Goal: Transaction & Acquisition: Purchase product/service

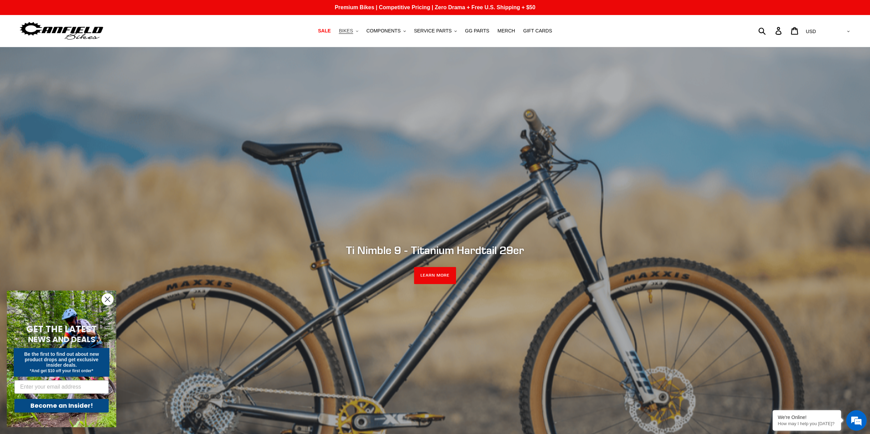
click at [353, 31] on span "BIKES" at bounding box center [346, 31] width 14 height 6
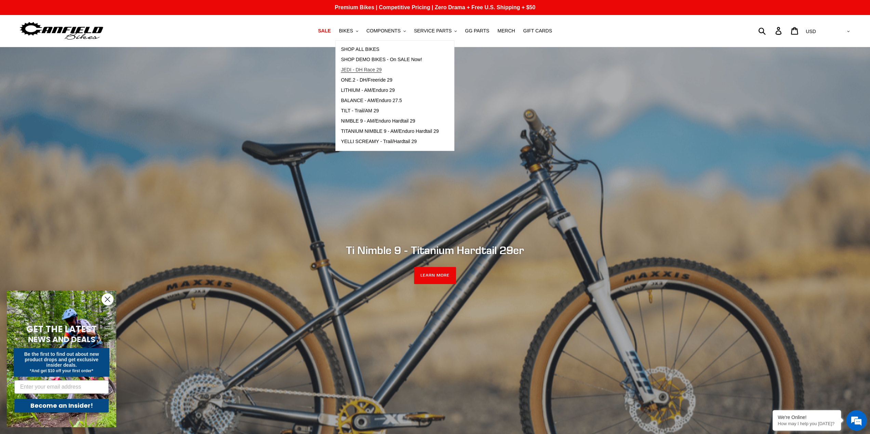
click at [370, 67] on span "JEDI - DH Race 29" at bounding box center [361, 70] width 41 height 6
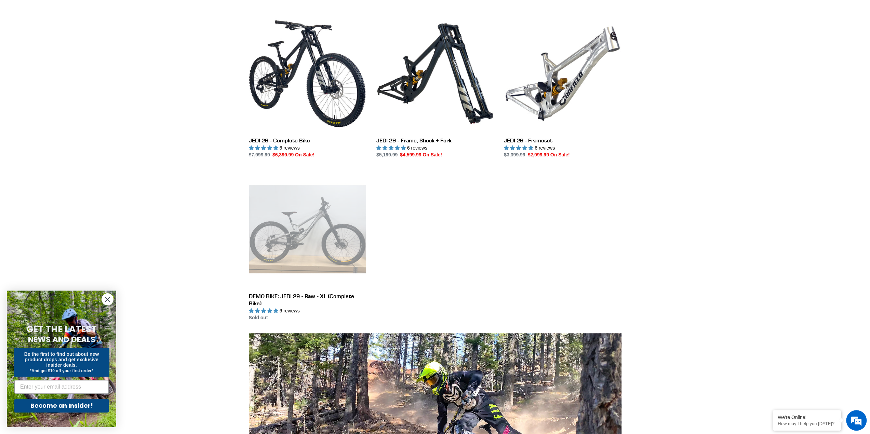
scroll to position [171, 0]
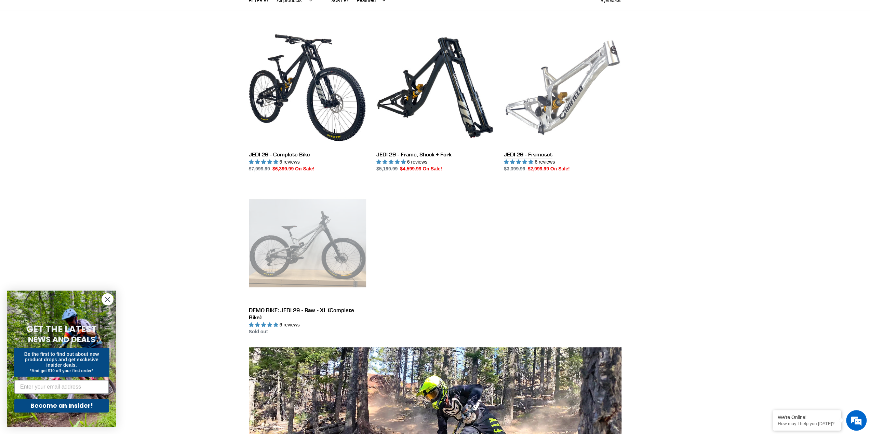
click at [536, 152] on link "JEDI 29 - Frameset" at bounding box center [562, 101] width 117 height 144
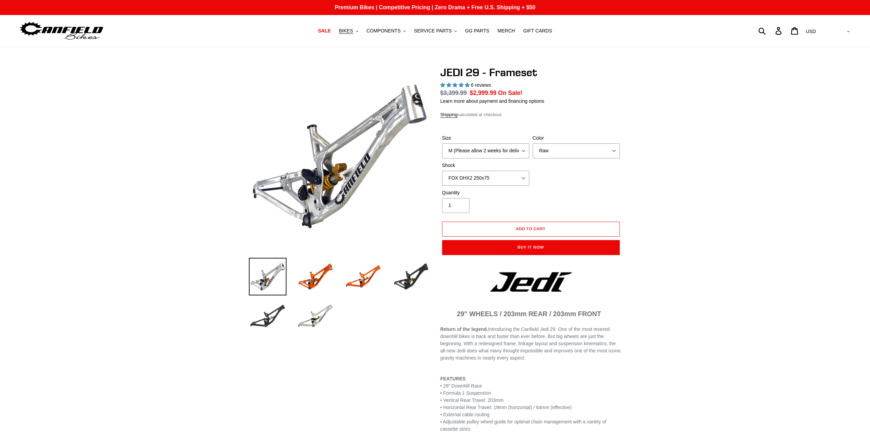
select select "highest-rating"
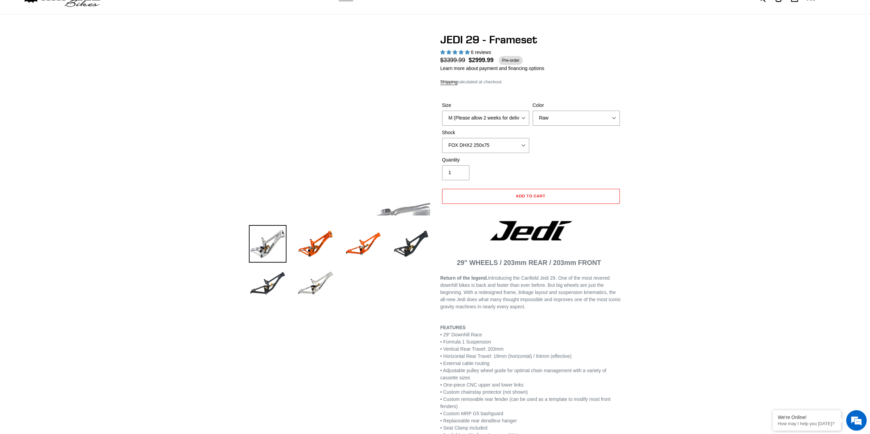
scroll to position [34, 0]
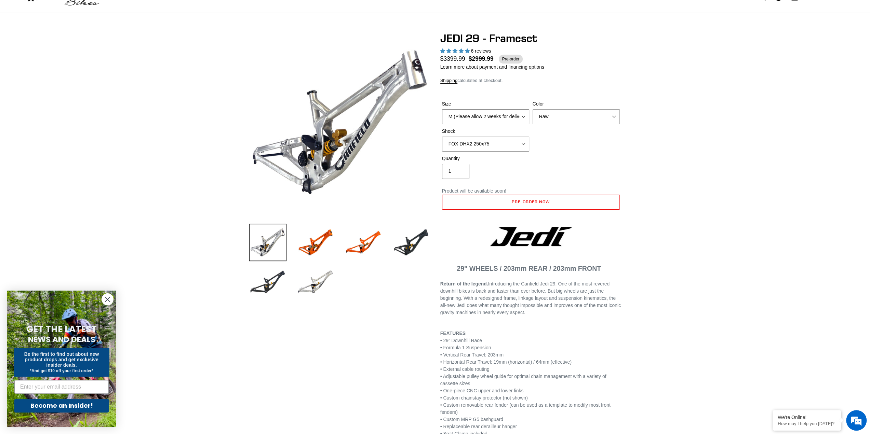
click at [474, 117] on select "M (Please allow 2 weeks for delivery) L (Please allow 2 weeks for delivery) XL" at bounding box center [485, 116] width 87 height 15
select select "L (Please allow 2 weeks for delivery)"
click at [442, 109] on select "M (Please allow 2 weeks for delivery) L (Please allow 2 weeks for delivery) XL" at bounding box center [485, 116] width 87 height 15
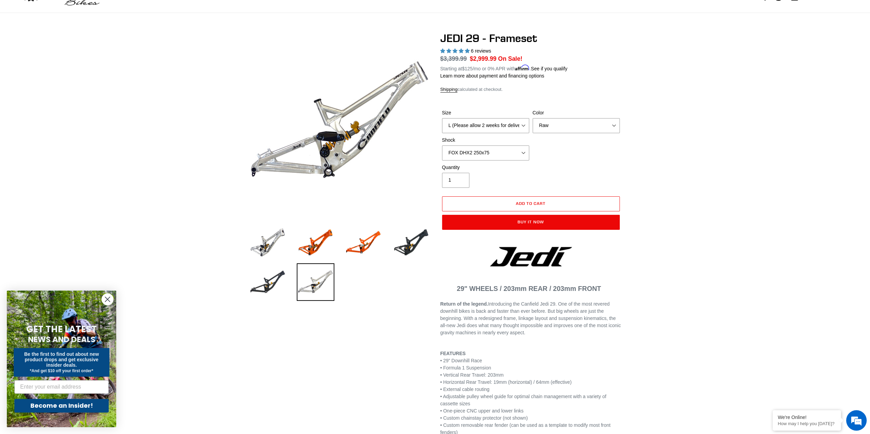
click at [575, 131] on select "Orange Raw Stealth Black" at bounding box center [575, 125] width 87 height 15
click at [420, 242] on img at bounding box center [411, 243] width 38 height 38
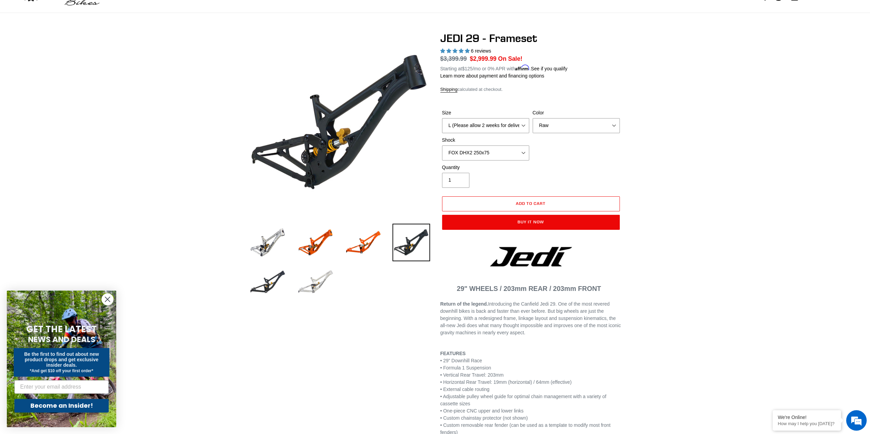
click at [305, 285] on img at bounding box center [316, 282] width 38 height 38
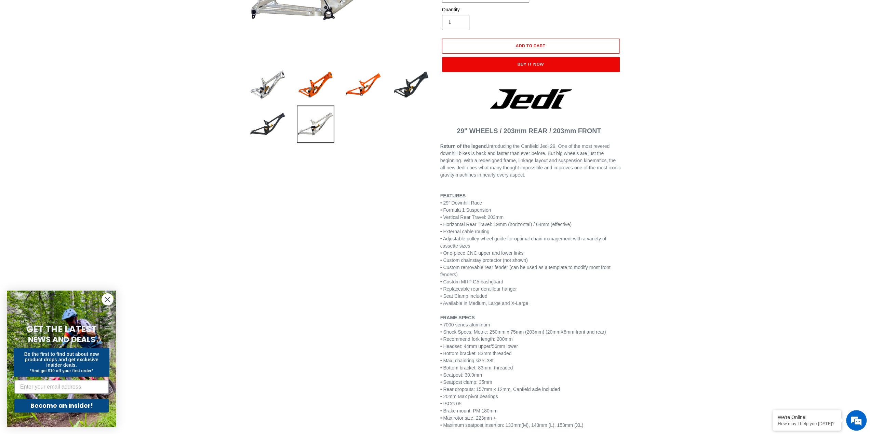
scroll to position [239, 0]
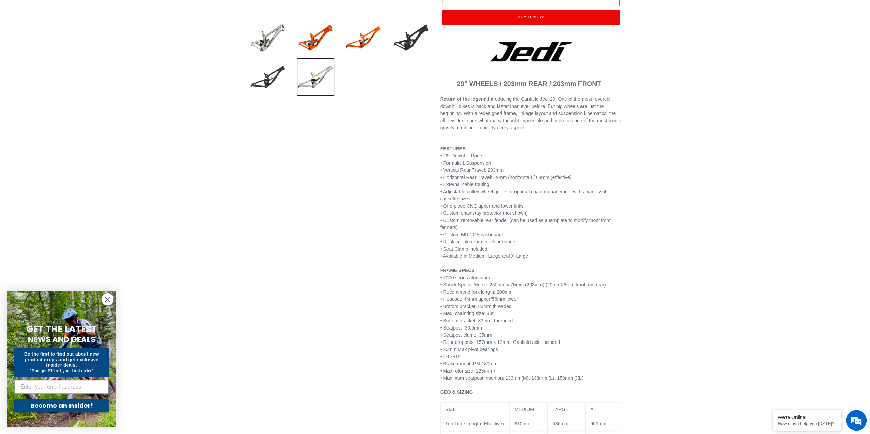
click at [708, 137] on div "Previous slide" at bounding box center [435, 341] width 870 height 1029
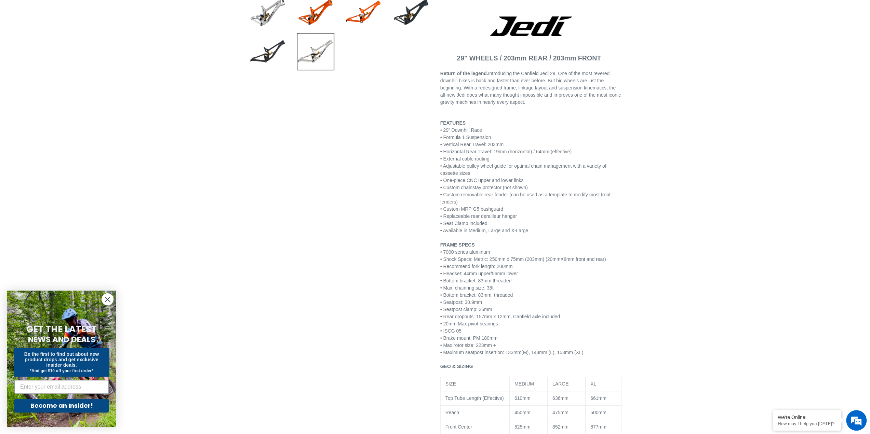
scroll to position [273, 0]
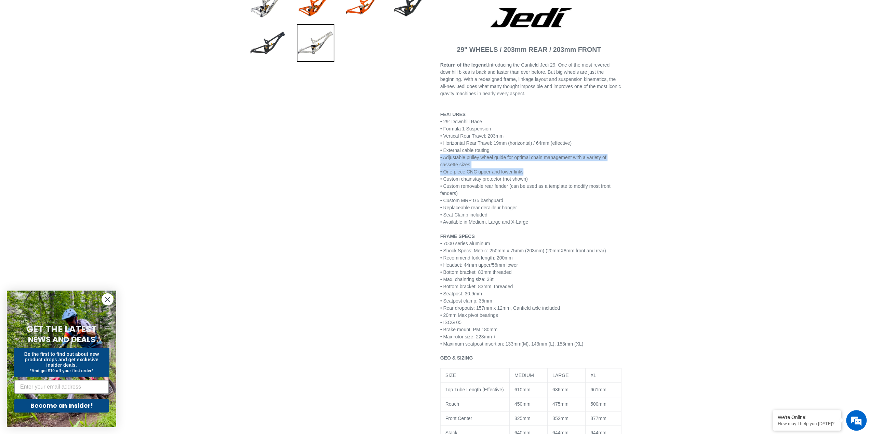
click at [650, 167] on div "Previous slide" at bounding box center [435, 307] width 870 height 1029
click at [660, 176] on div "Previous slide" at bounding box center [435, 307] width 870 height 1029
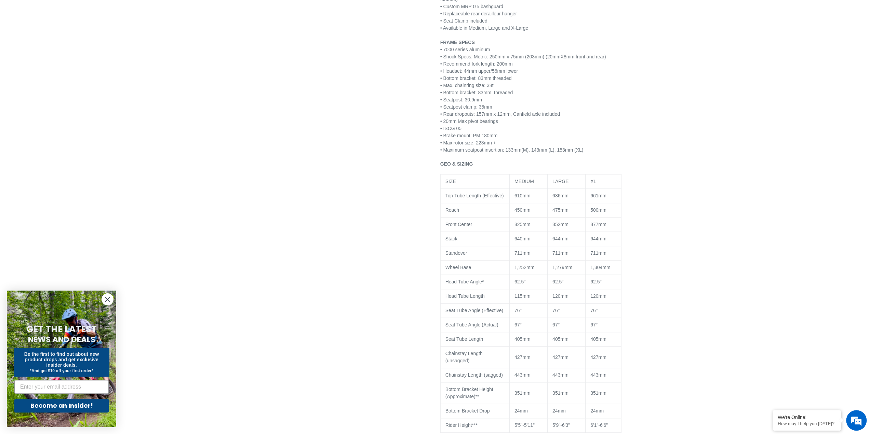
scroll to position [478, 0]
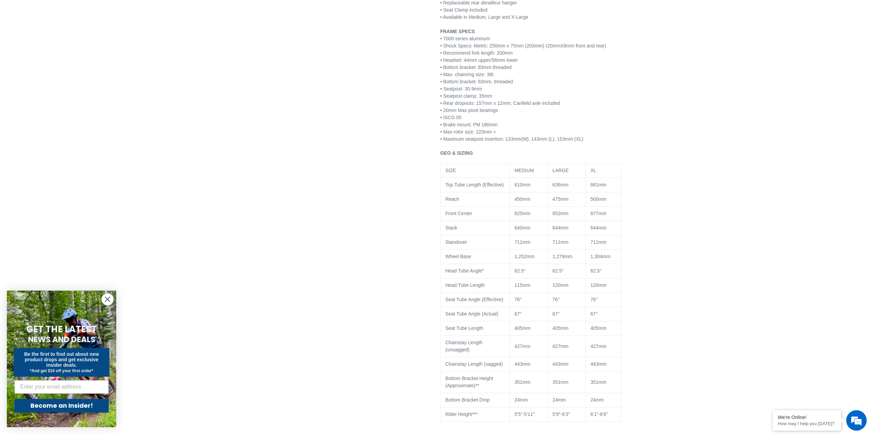
click at [658, 175] on div "Previous slide" at bounding box center [435, 102] width 870 height 1029
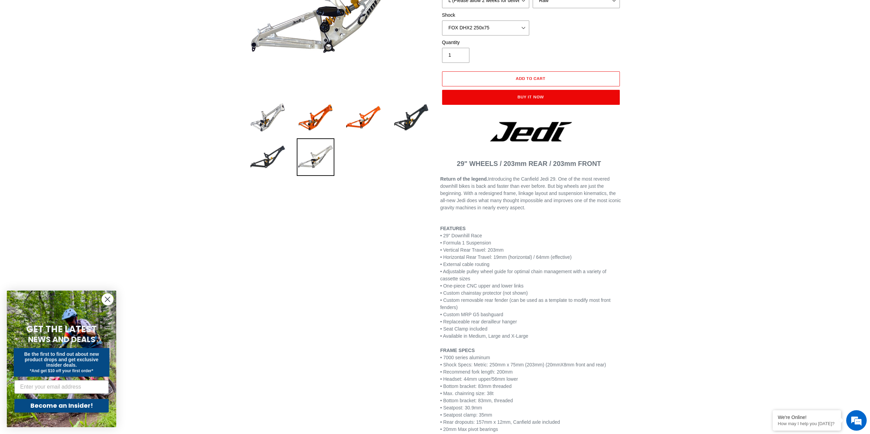
scroll to position [0, 0]
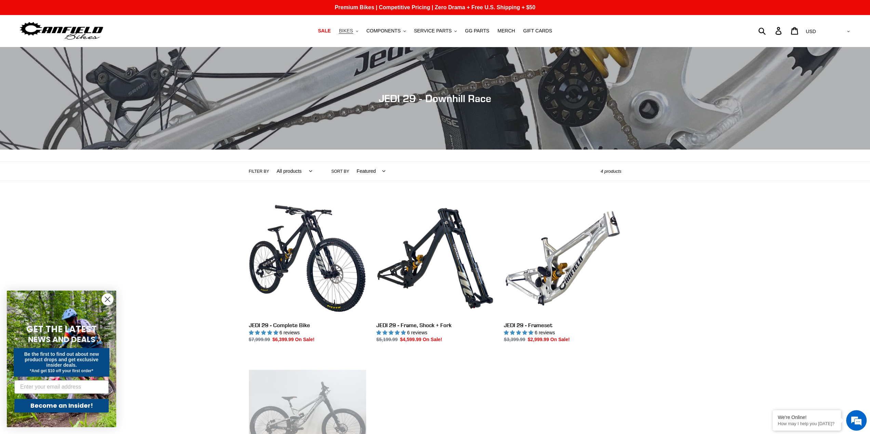
click at [359, 31] on button "BIKES .cls-1{fill:#231f20}" at bounding box center [348, 30] width 26 height 9
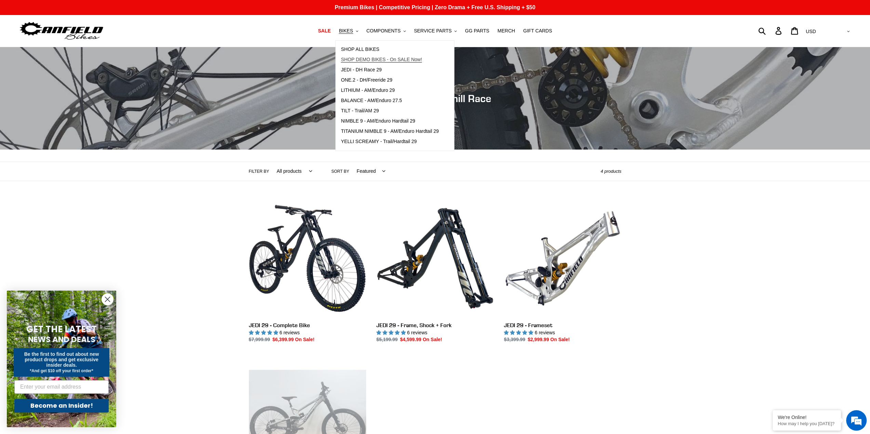
click at [372, 58] on span "SHOP DEMO BIKES - On SALE Now!" at bounding box center [381, 60] width 81 height 6
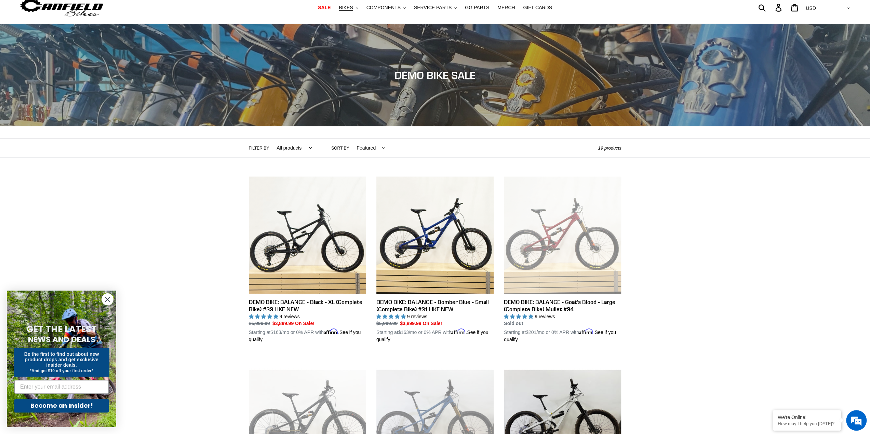
scroll to position [34, 0]
